Goal: Task Accomplishment & Management: Use online tool/utility

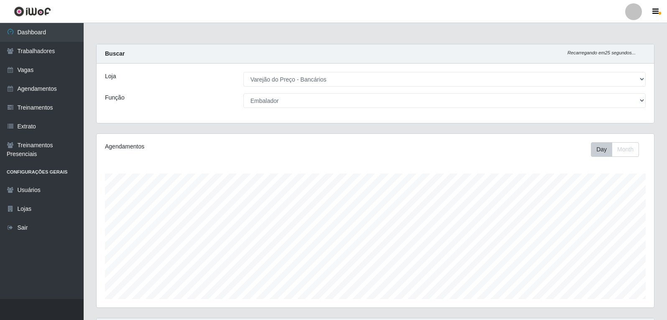
select select "157"
select select "1"
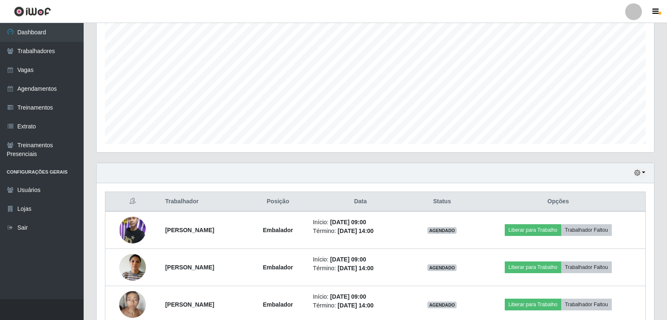
scroll to position [170, 0]
